Goal: Navigation & Orientation: Find specific page/section

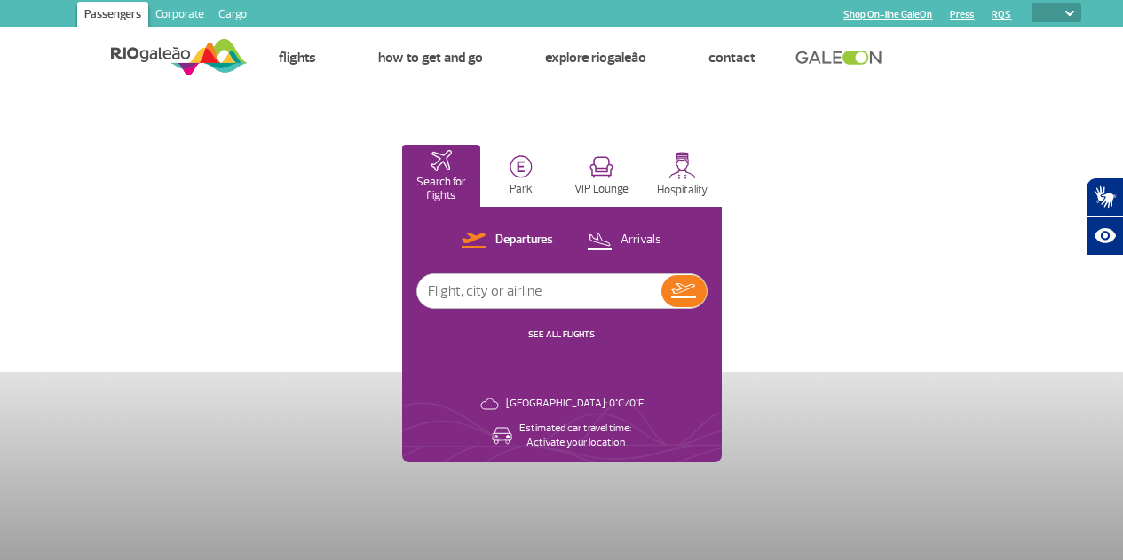
select select
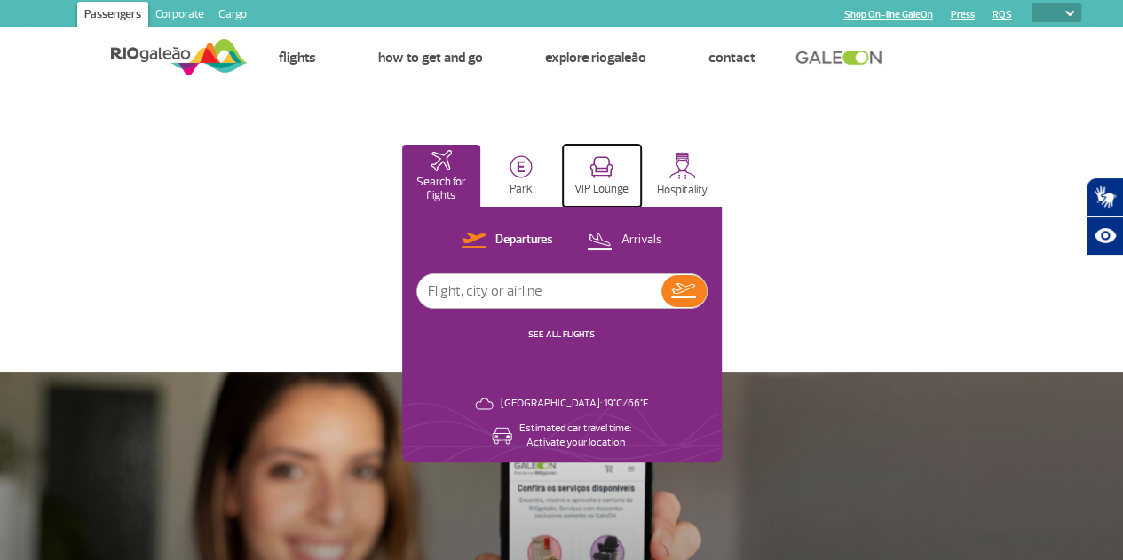
click at [613, 164] on img at bounding box center [601, 167] width 24 height 22
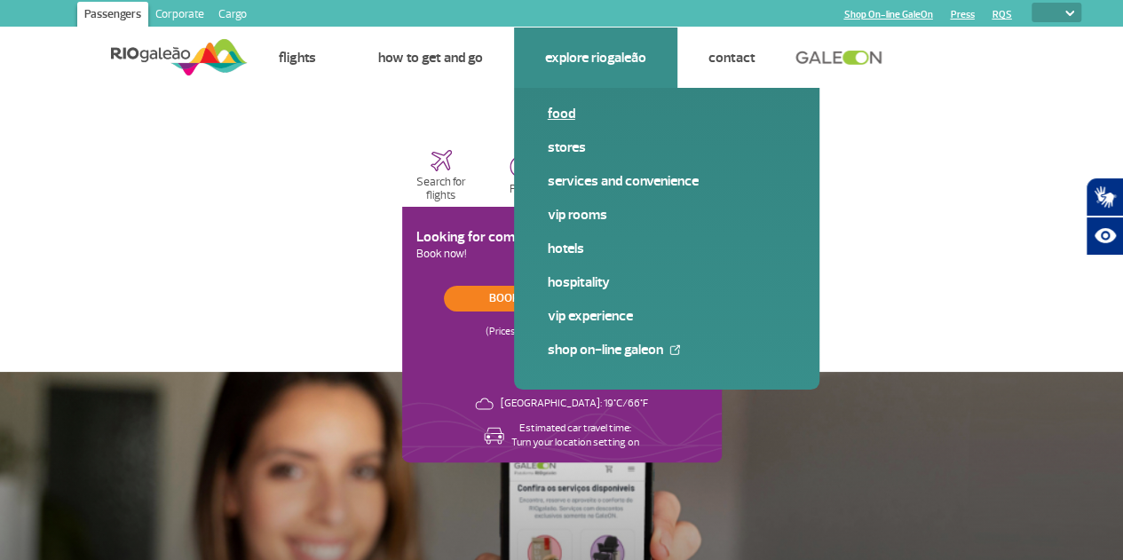
click at [559, 109] on link "Food" at bounding box center [667, 114] width 238 height 20
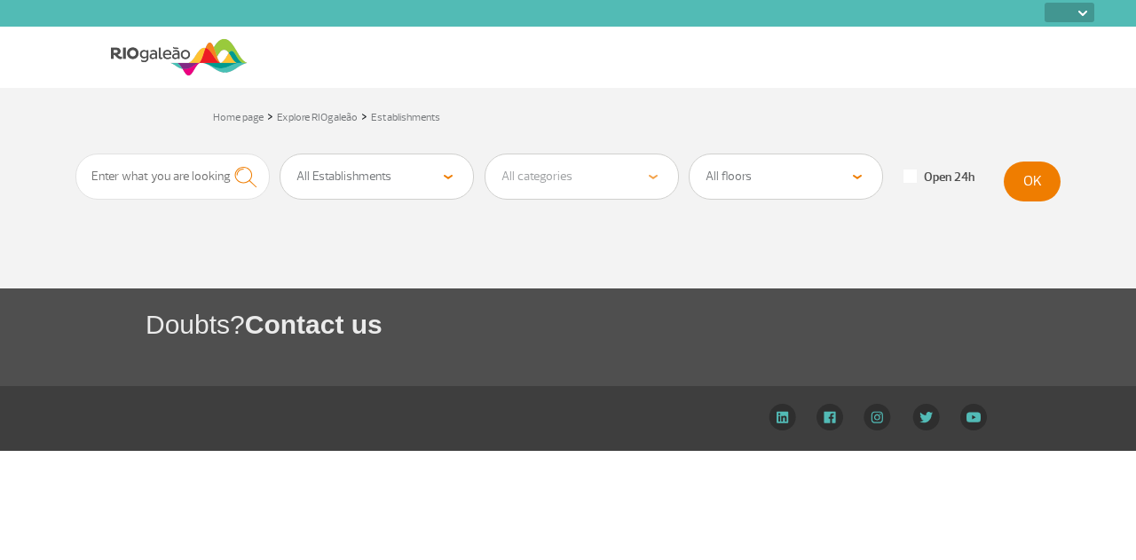
select select
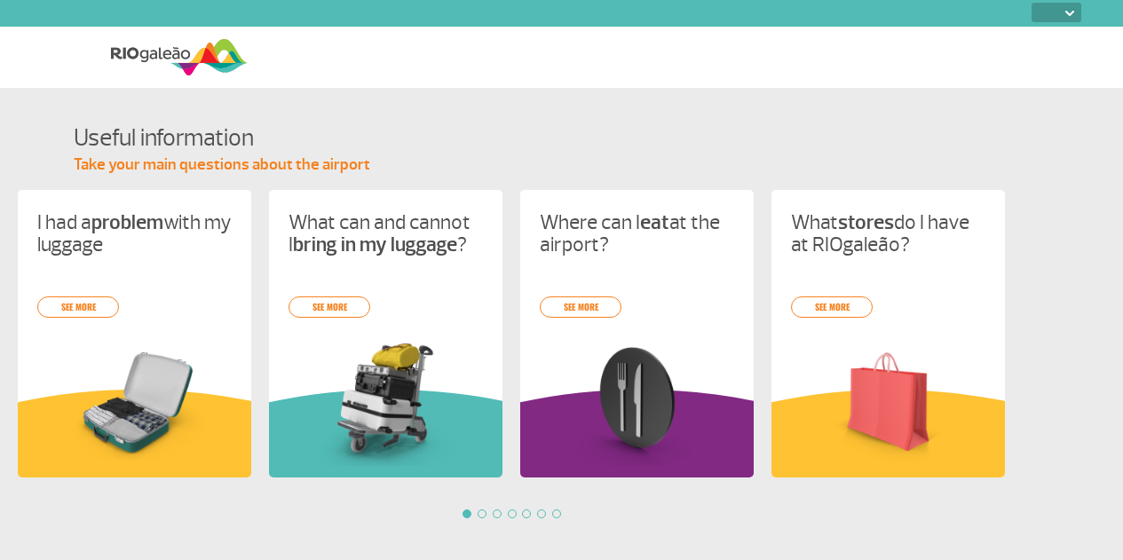
select select
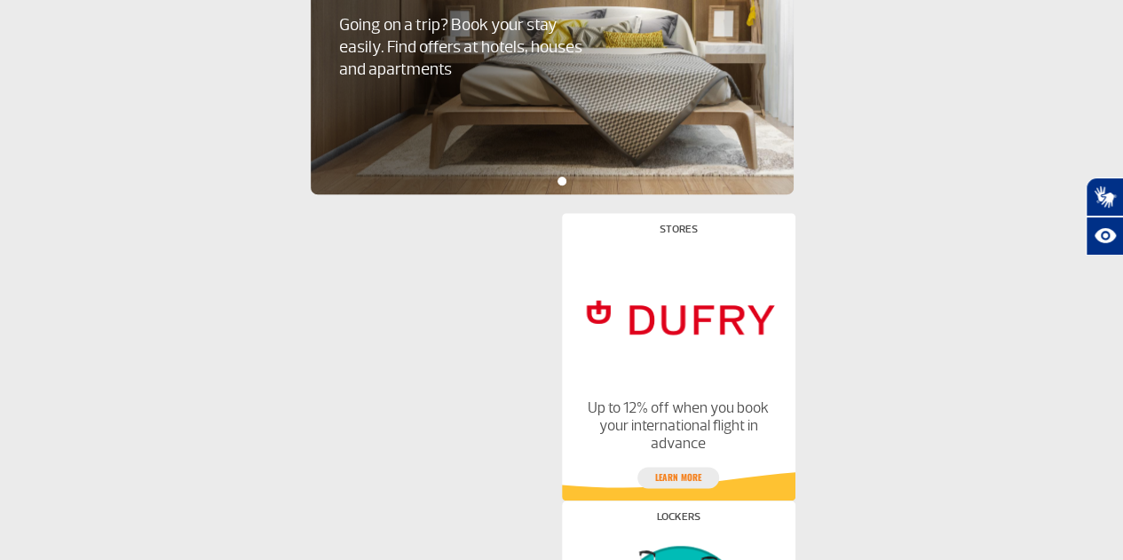
scroll to position [952, 0]
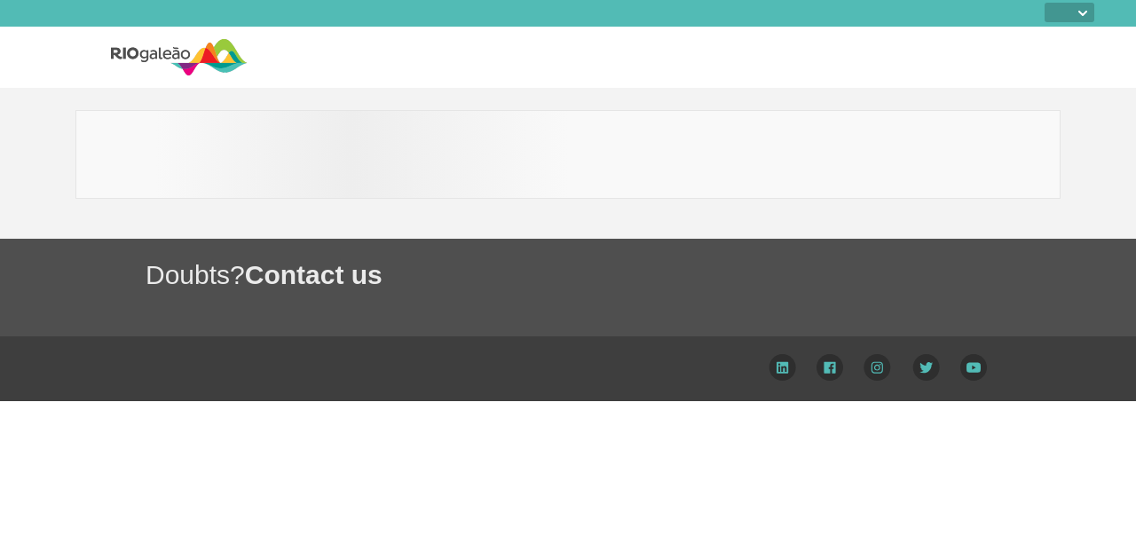
select select
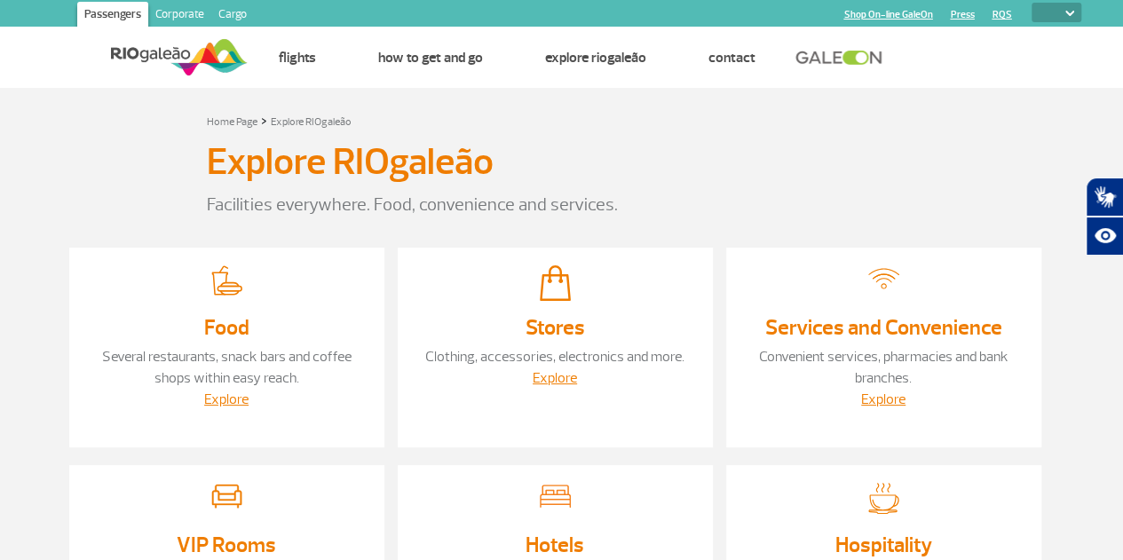
click at [874, 9] on link "Shop On-line GaleOn" at bounding box center [887, 15] width 89 height 12
